Goal: Information Seeking & Learning: Learn about a topic

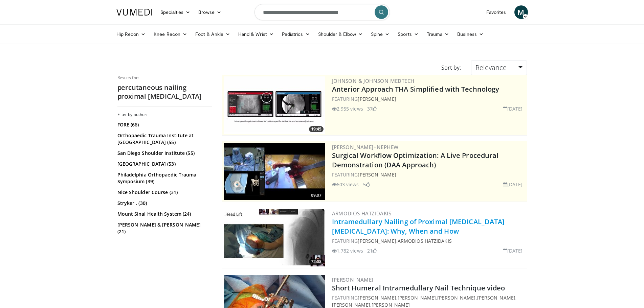
click at [372, 231] on link "Intramedullary Nailing of Proximal [MEDICAL_DATA] [MEDICAL_DATA]: Why, When and…" at bounding box center [418, 226] width 173 height 19
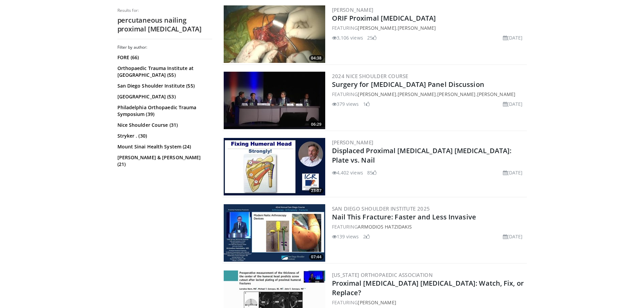
scroll to position [338, 0]
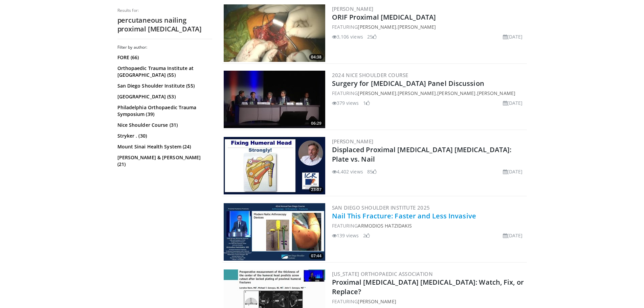
click at [371, 217] on link "Nail This Fracture: Faster and Less Invasive" at bounding box center [404, 216] width 144 height 9
click at [364, 227] on link "Armodios Hatzidakis" at bounding box center [385, 226] width 54 height 6
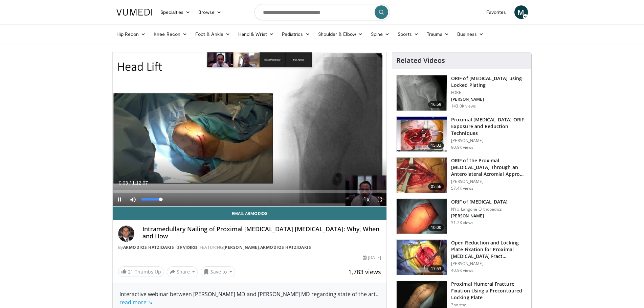
drag, startPoint x: 148, startPoint y: 201, endPoint x: 166, endPoint y: 201, distance: 17.9
click at [166, 201] on div "Mute 100%" at bounding box center [149, 200] width 47 height 14
click at [124, 191] on div "Progress Bar" at bounding box center [124, 191] width 1 height 3
click at [129, 189] on div "Loaded : 5.32% 0:03:09 0:04:21" at bounding box center [250, 190] width 274 height 6
click at [152, 193] on div "Progress Bar" at bounding box center [152, 191] width 1 height 3
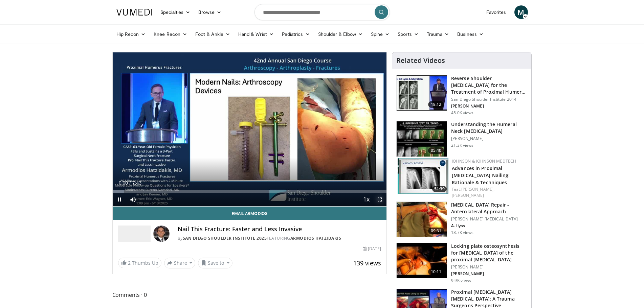
click at [380, 200] on span "Video Player" at bounding box center [380, 200] width 14 height 14
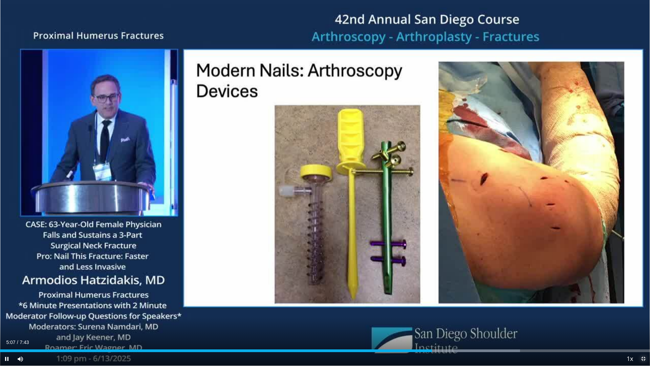
click at [642, 308] on span "Video Player" at bounding box center [643, 359] width 14 height 14
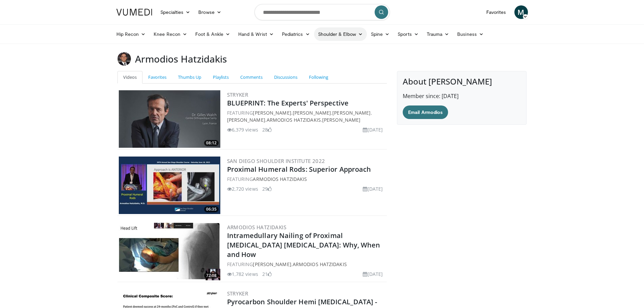
click at [344, 41] on link "Shoulder & Elbow" at bounding box center [340, 34] width 53 height 14
click at [322, 57] on link "Shoulder" at bounding box center [326, 61] width 81 height 11
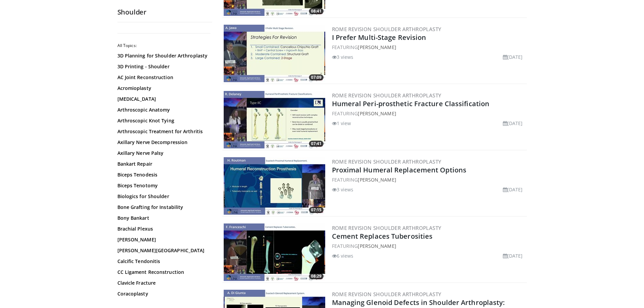
scroll to position [339, 0]
